Goal: Transaction & Acquisition: Subscribe to service/newsletter

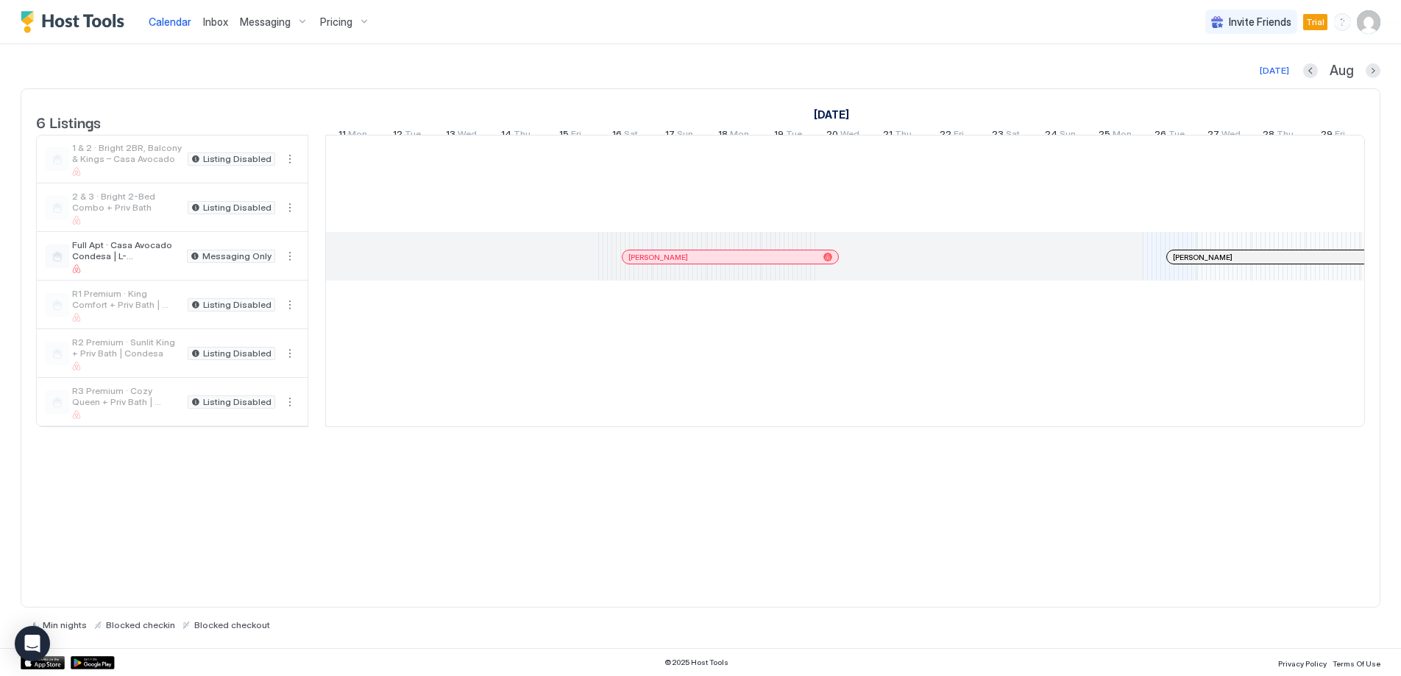
scroll to position [0, 818]
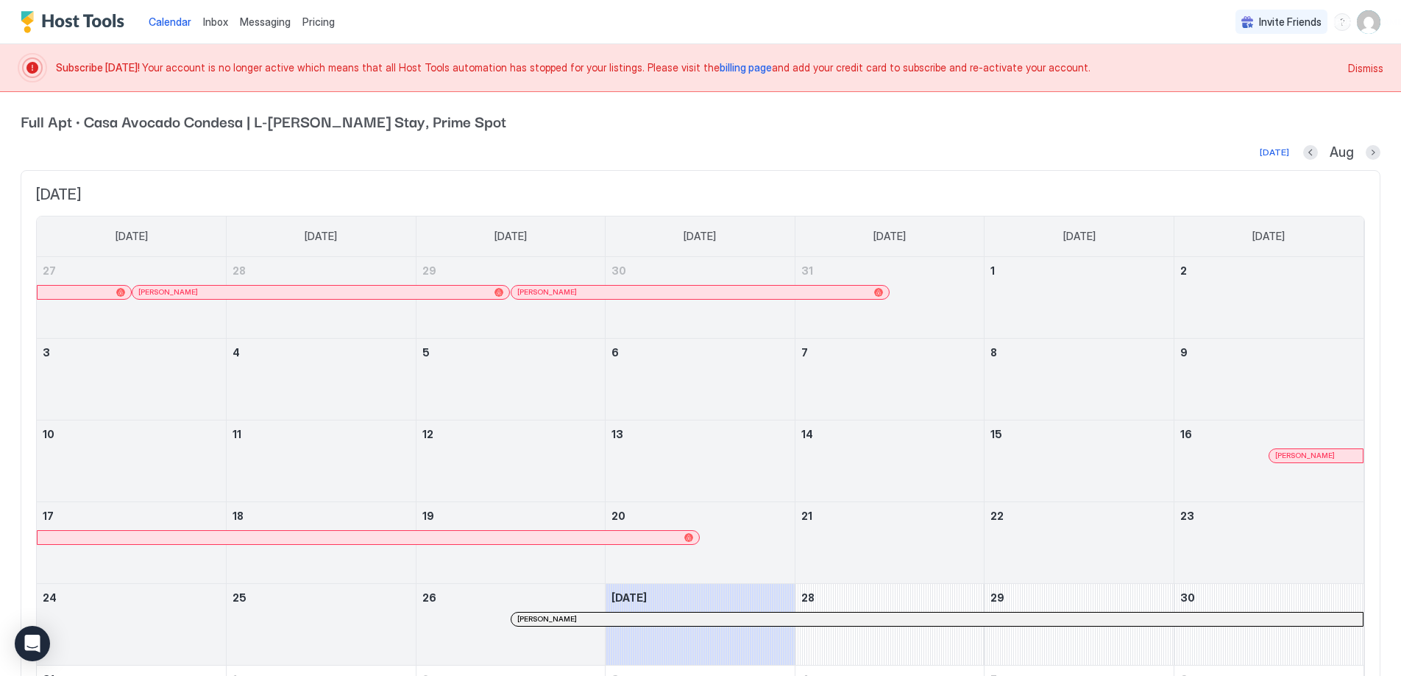
click at [720, 72] on span "billing page" at bounding box center [746, 67] width 52 height 13
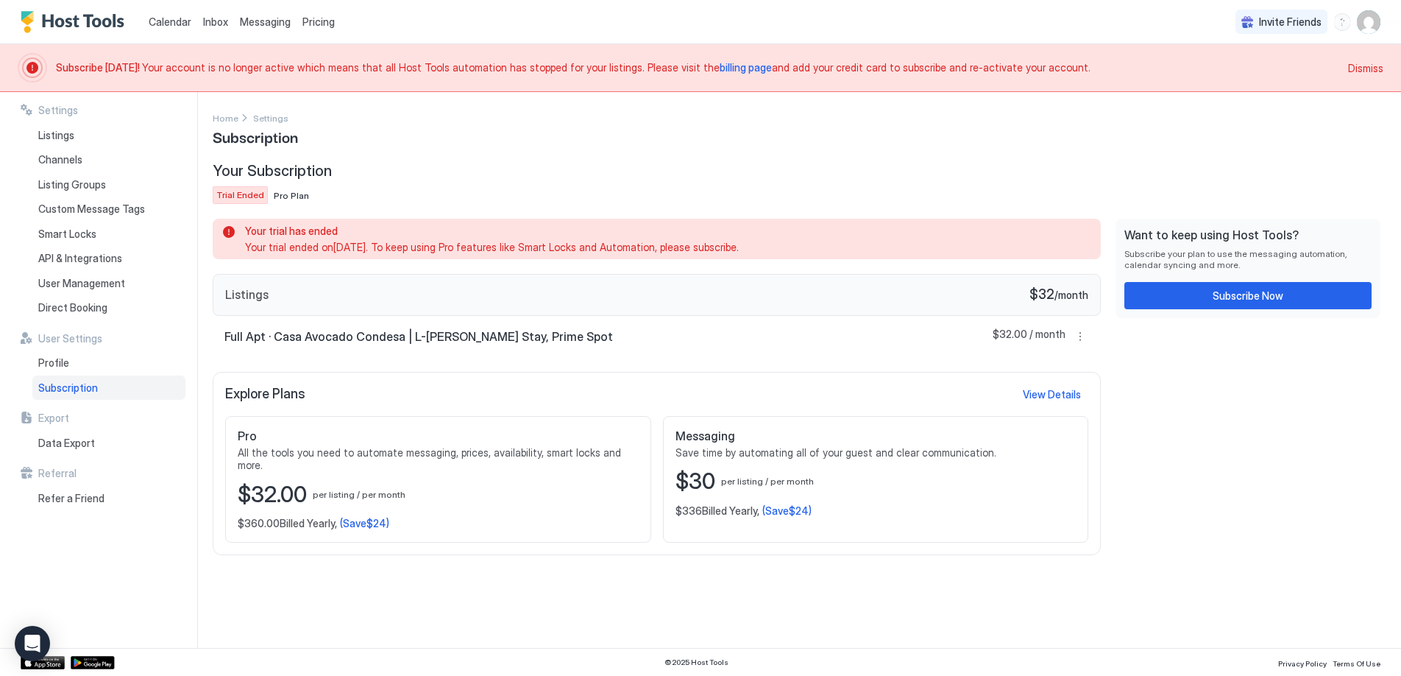
click at [1274, 311] on div "Want to keep using Host Tools? Subscribe your plan to use the messaging automat…" at bounding box center [1248, 268] width 265 height 99
click at [1260, 293] on div "Subscribe Now" at bounding box center [1248, 295] width 71 height 15
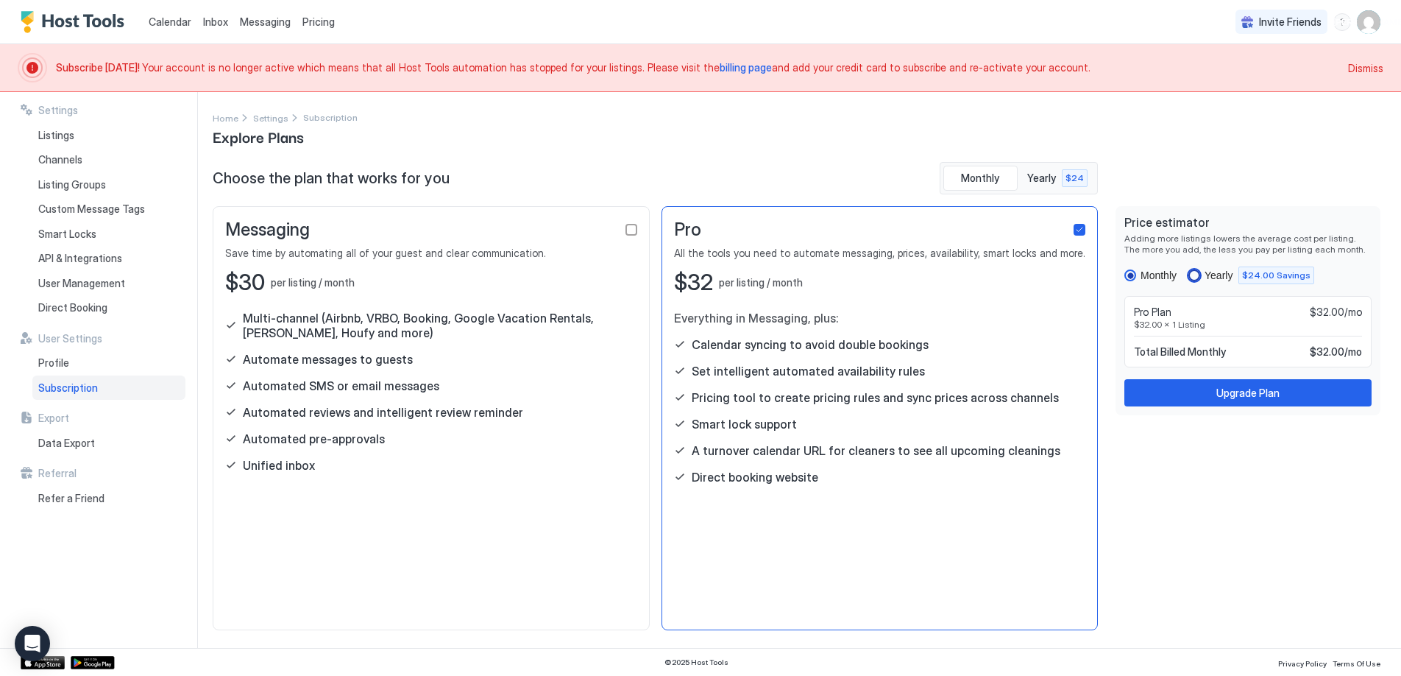
click at [1198, 270] on div "yearly" at bounding box center [1194, 275] width 12 height 12
click at [1127, 277] on div "monthly" at bounding box center [1130, 275] width 12 height 12
click at [1221, 273] on div "Yearly" at bounding box center [1219, 275] width 28 height 12
click at [1133, 272] on div "monthly" at bounding box center [1130, 275] width 12 height 12
click at [1215, 313] on div "Pro Plan $32.00/mo" at bounding box center [1248, 311] width 228 height 13
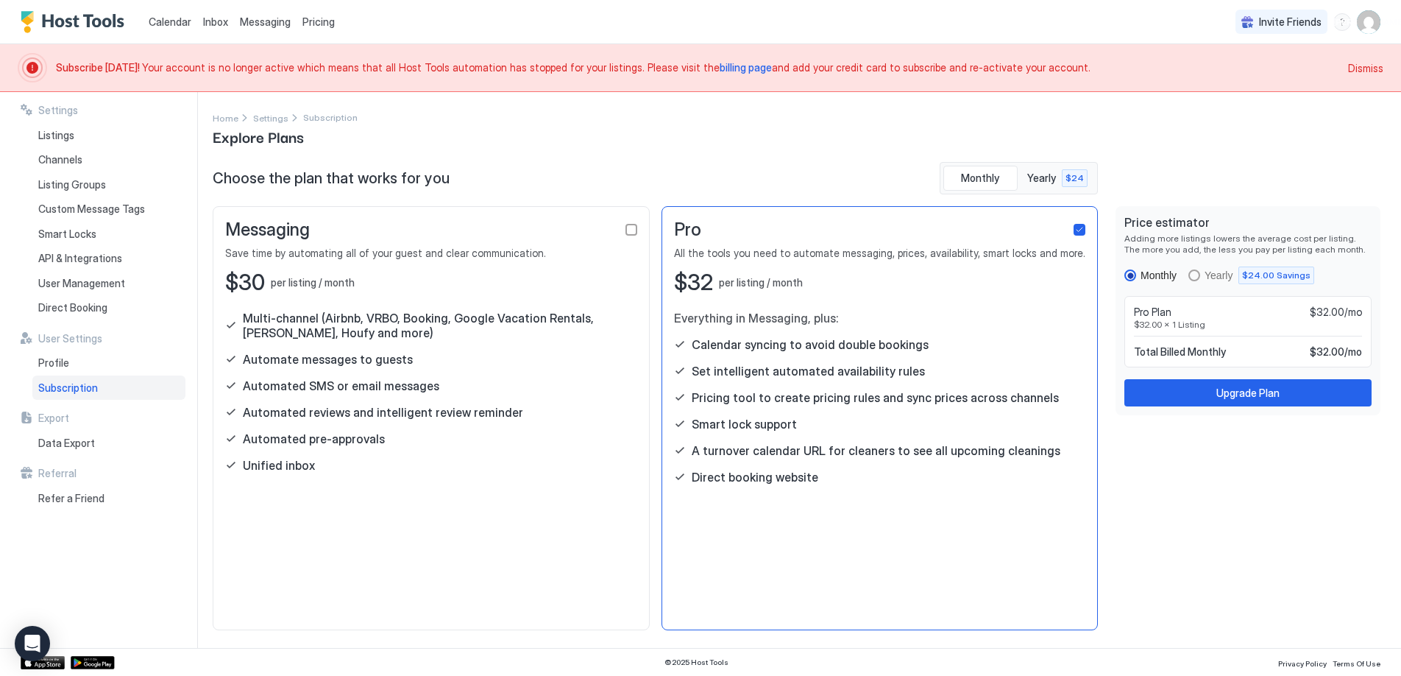
click at [1139, 319] on span "$32.00 x 1 Listing" at bounding box center [1248, 324] width 228 height 11
click at [1213, 400] on button "Upgrade Plan" at bounding box center [1247, 392] width 247 height 27
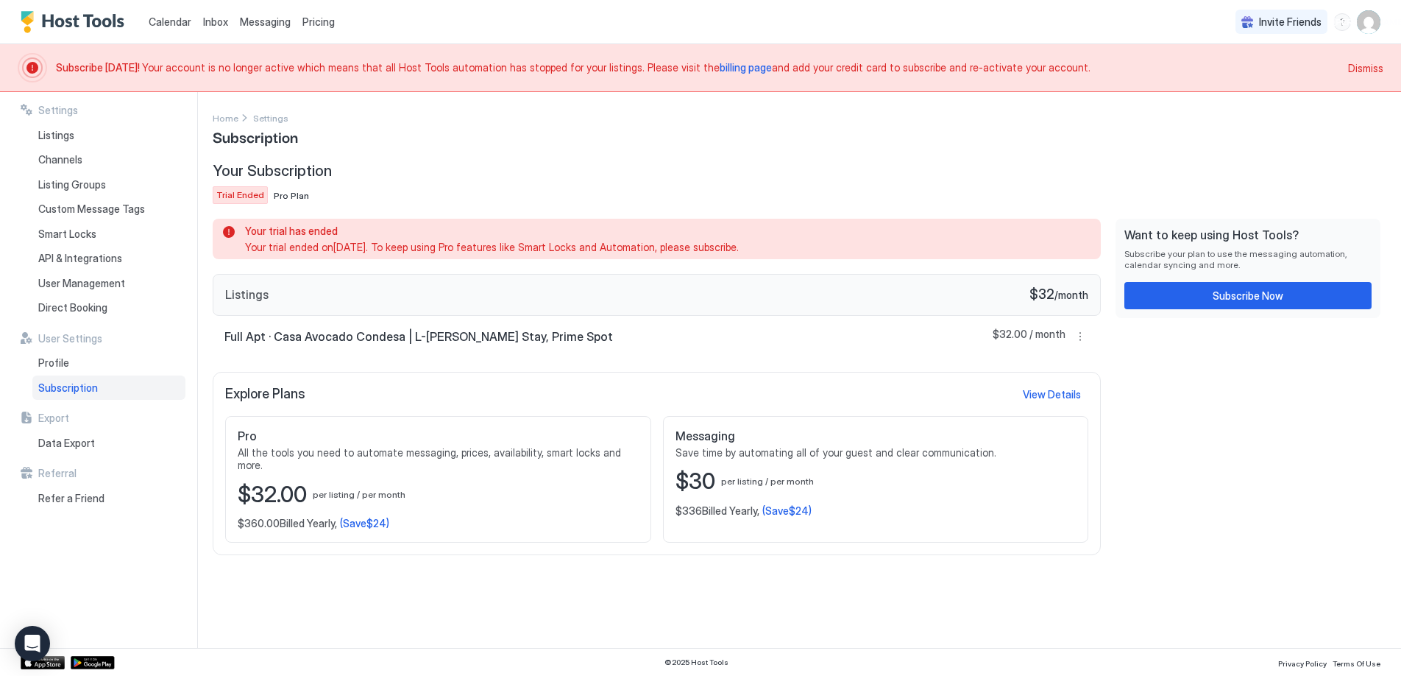
click at [352, 241] on span "Your trial ended on [DATE] . To keep using Pro features like Smart Locks and Au…" at bounding box center [664, 247] width 838 height 13
click at [701, 248] on span "Your trial ended on [DATE] . To keep using Pro features like Smart Locks and Au…" at bounding box center [664, 247] width 838 height 13
click at [1182, 297] on button "Subscribe Now" at bounding box center [1247, 295] width 247 height 27
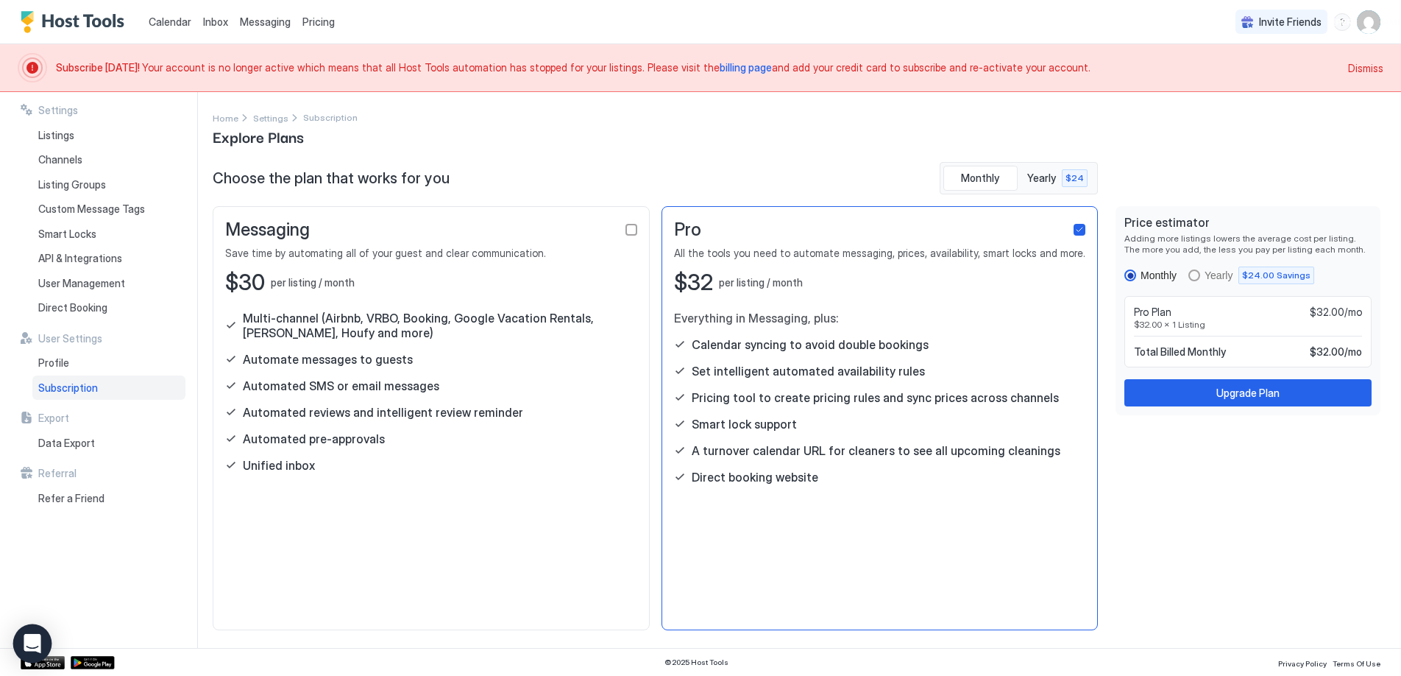
click at [44, 639] on div "Open Intercom Messenger" at bounding box center [32, 643] width 39 height 39
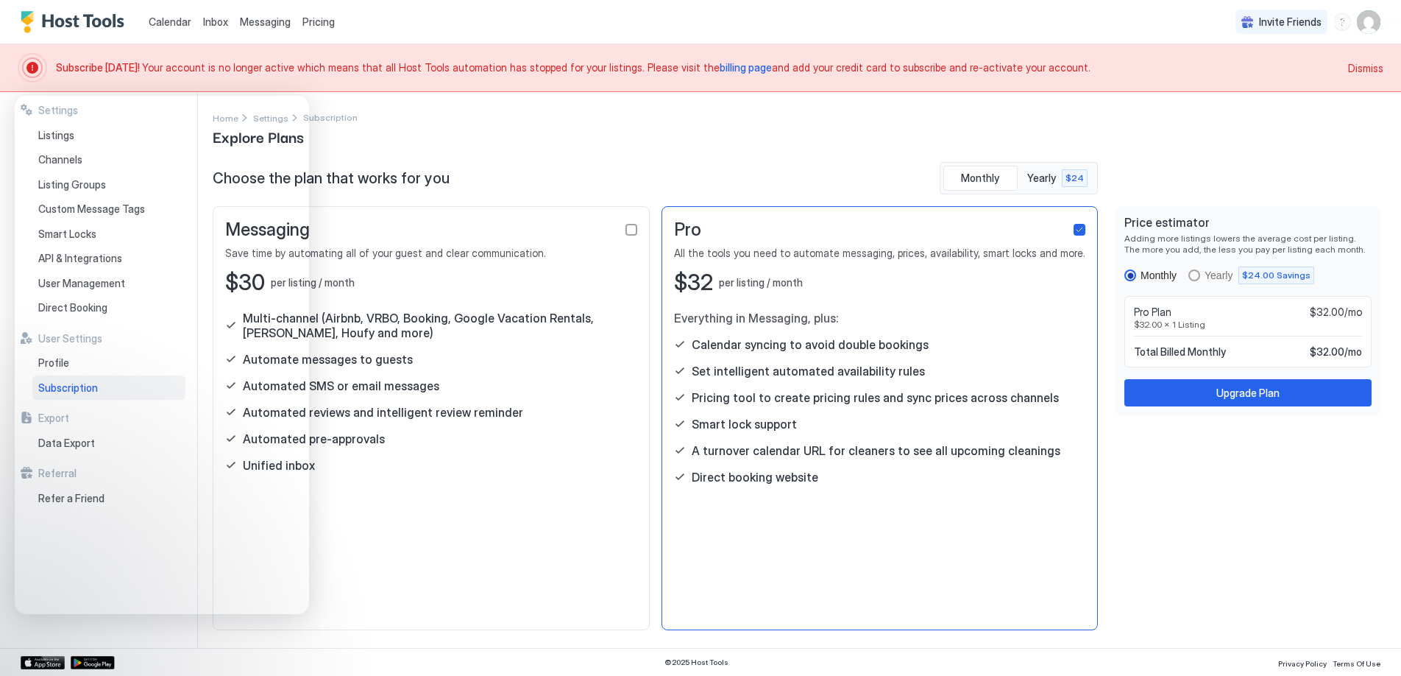
click at [485, 581] on div "Messaging Save time by automating all of your guest and clear communication. $3…" at bounding box center [431, 418] width 437 height 424
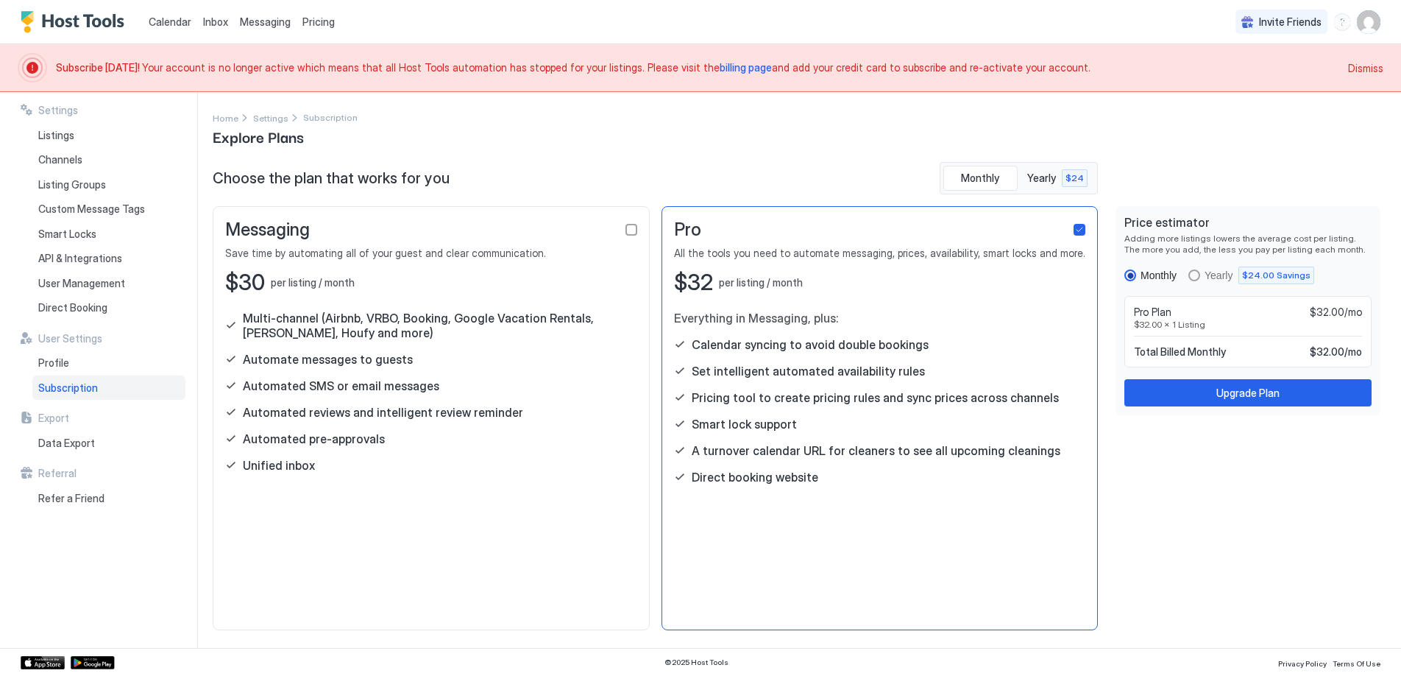
click at [901, 252] on span "All the tools you need to automate messaging, prices, availability, smart locks…" at bounding box center [880, 253] width 412 height 13
click at [1009, 247] on span "All the tools you need to automate messaging, prices, availability, smart locks…" at bounding box center [880, 253] width 412 height 13
click at [1258, 400] on div "Upgrade Plan" at bounding box center [1247, 392] width 63 height 15
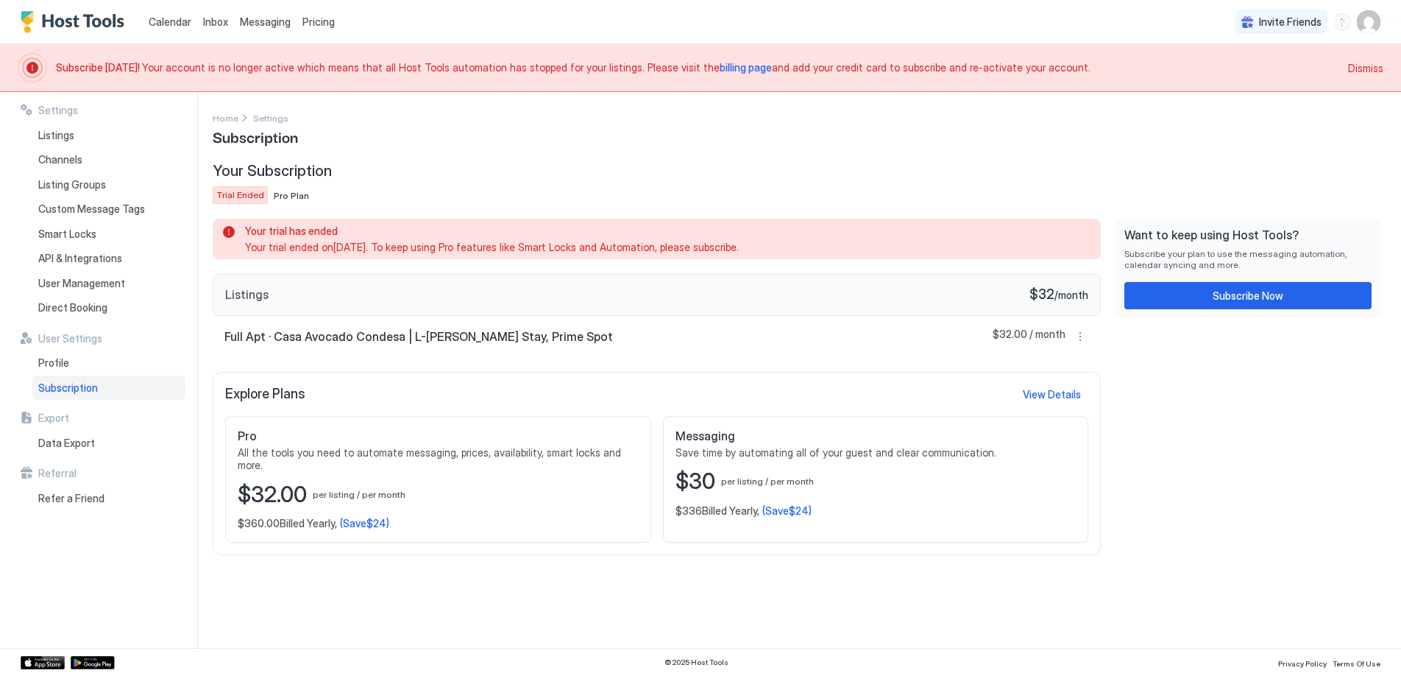
click at [175, 65] on span "Subscribe [DATE]! Your account is no longer active which means that all Host To…" at bounding box center [697, 67] width 1283 height 13
click at [121, 63] on span "Subscribe [DATE]!" at bounding box center [99, 67] width 86 height 13
click at [76, 71] on span "Subscribe [DATE]!" at bounding box center [99, 67] width 86 height 13
click at [720, 68] on span "billing page" at bounding box center [746, 67] width 52 height 13
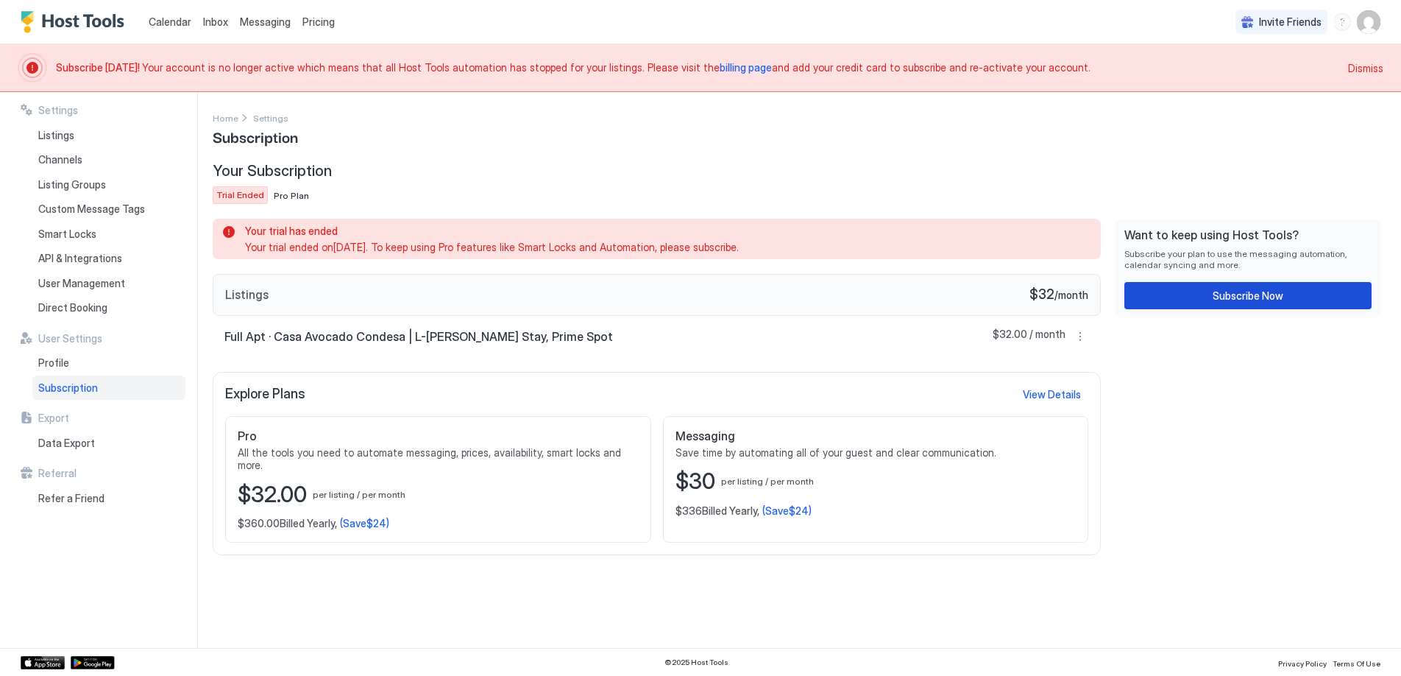
click at [1210, 290] on button "Subscribe Now" at bounding box center [1247, 295] width 247 height 27
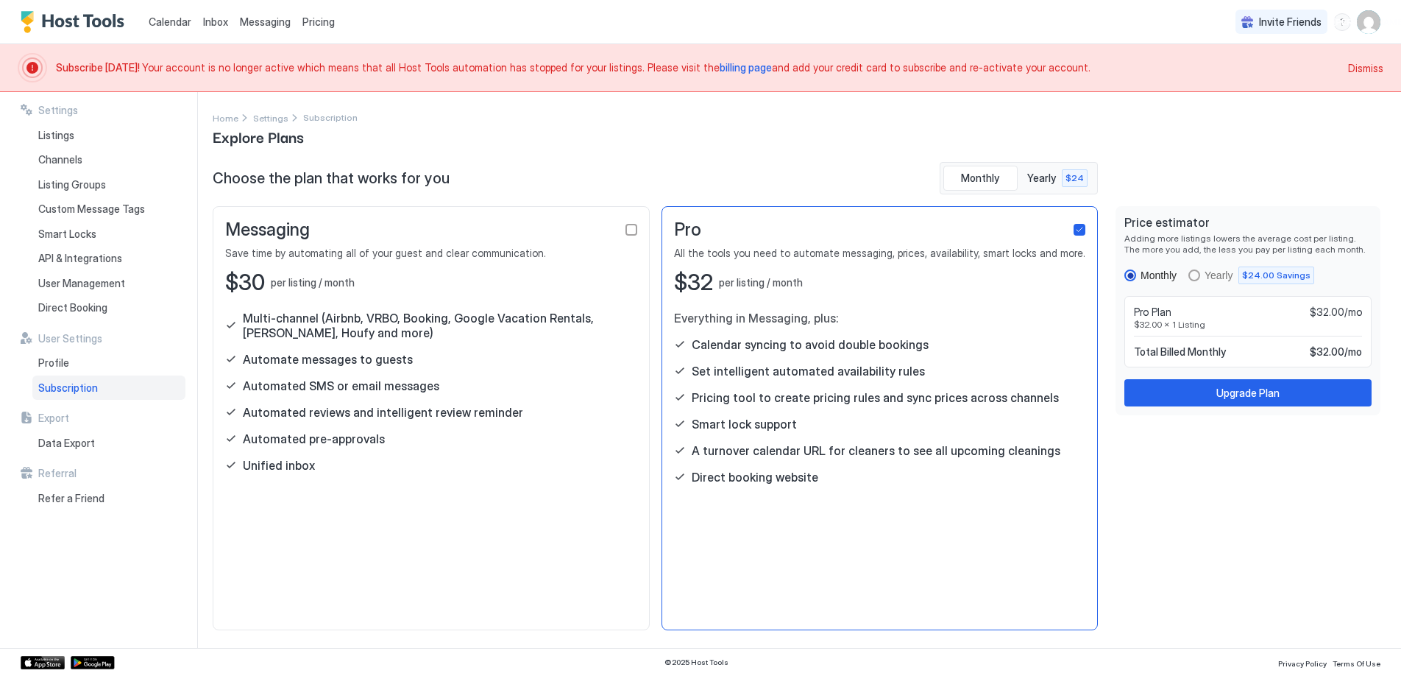
click at [508, 264] on div "Messaging Save time by automating all of your guest and clear communication. $3…" at bounding box center [431, 257] width 412 height 77
click at [628, 234] on div "checkbox" at bounding box center [631, 230] width 12 height 12
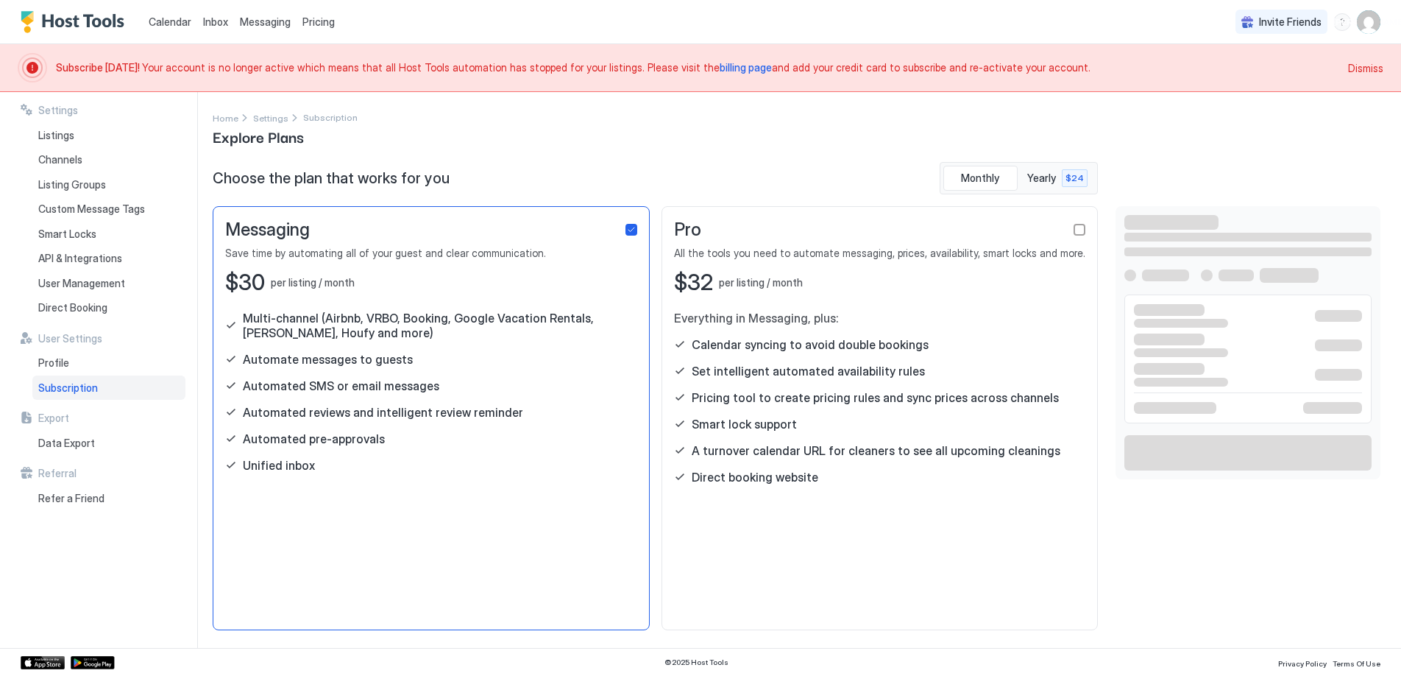
click at [787, 239] on div "Pro" at bounding box center [880, 230] width 412 height 22
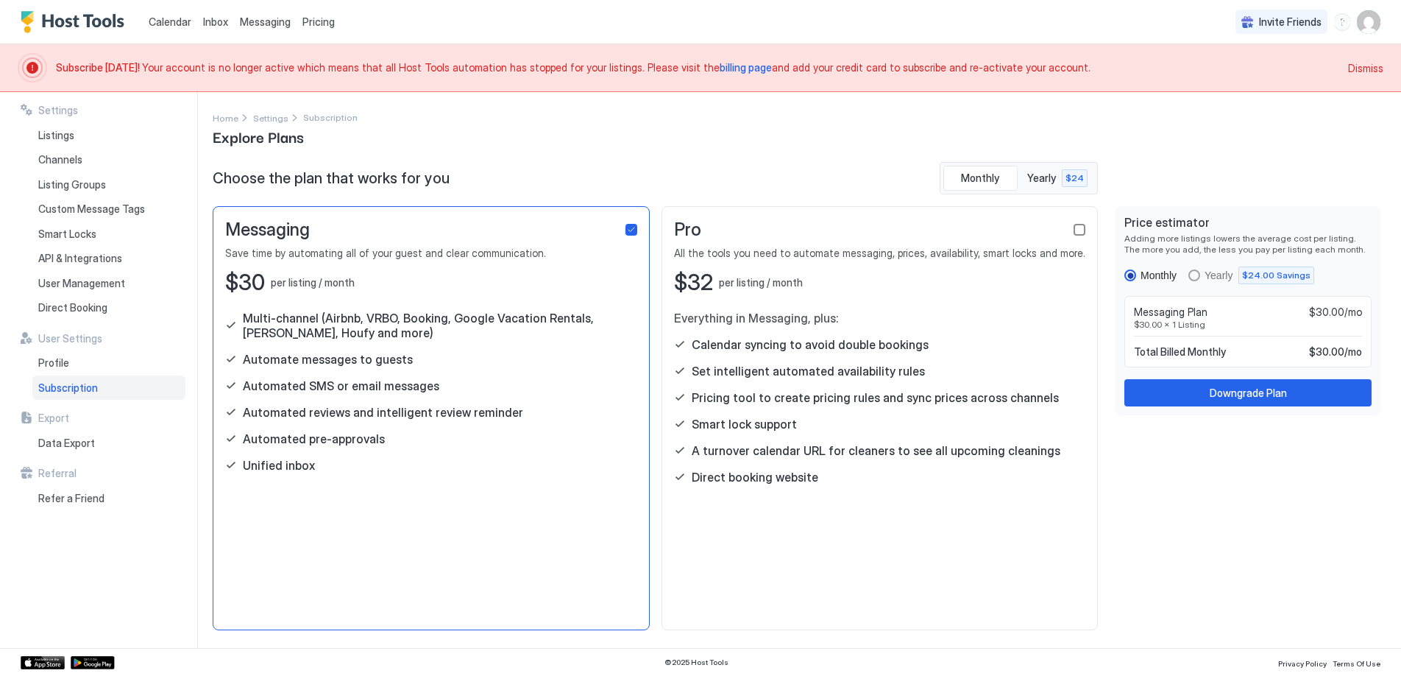
click at [1079, 233] on div "checkbox" at bounding box center [1080, 230] width 12 height 12
click at [1243, 405] on button "Upgrade Plan" at bounding box center [1247, 392] width 247 height 27
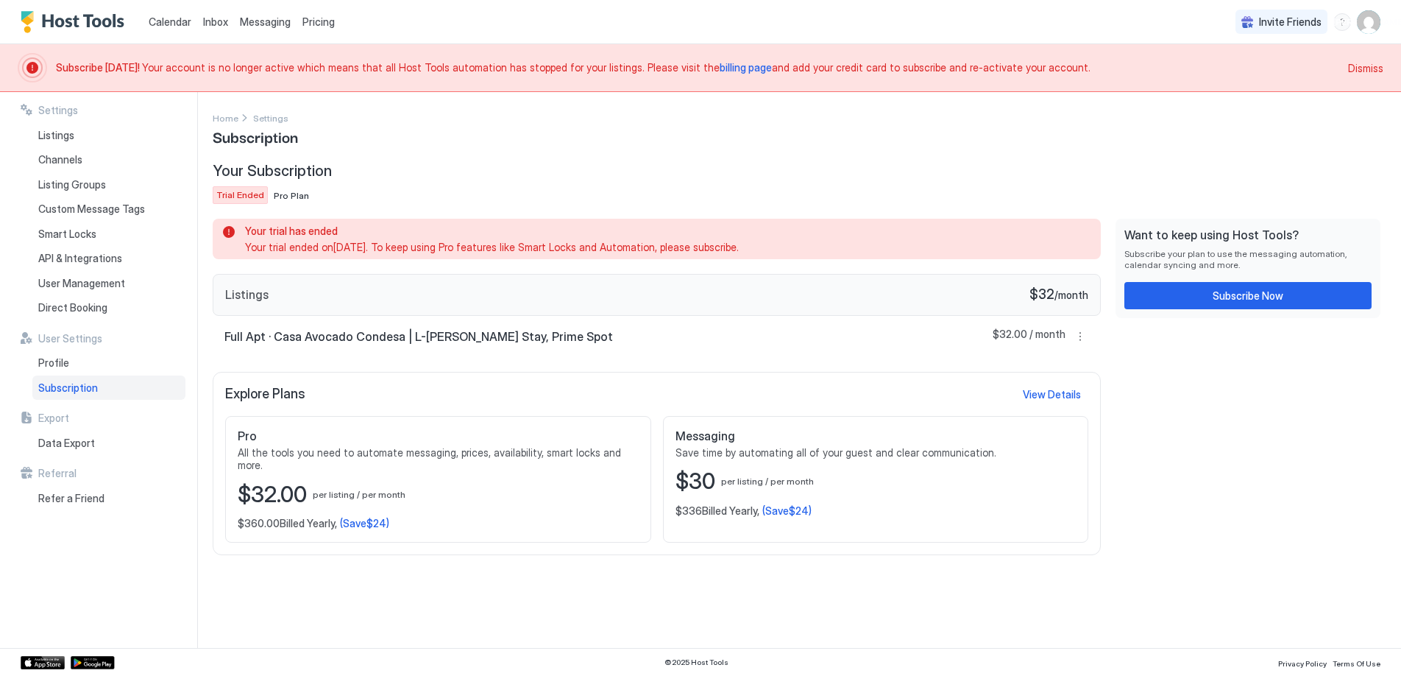
click at [714, 248] on span "Your trial ended on [DATE] . To keep using Pro features like Smart Locks and Au…" at bounding box center [664, 247] width 838 height 13
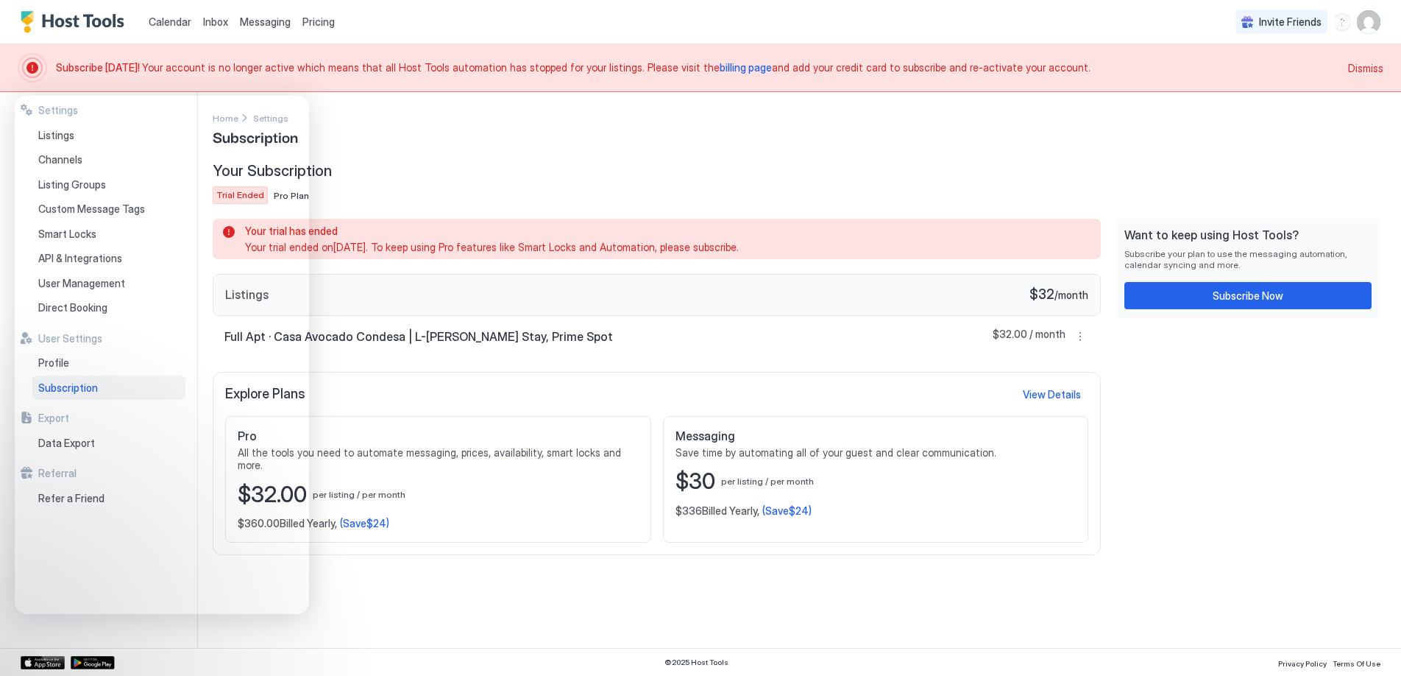
drag, startPoint x: 57, startPoint y: 66, endPoint x: 1038, endPoint y: 71, distance: 981.6
click at [1038, 71] on span "Subscribe [DATE]! Your account is no longer active which means that all Host To…" at bounding box center [697, 67] width 1283 height 13
copy span "Subscribe [DATE]! Your account is no longer active which means that all Host To…"
click at [424, 613] on div "Settings Home Settings Subscription Your Subscription Trial Ended Pro Plan Your…" at bounding box center [797, 370] width 1168 height 520
